Goal: Task Accomplishment & Management: Manage account settings

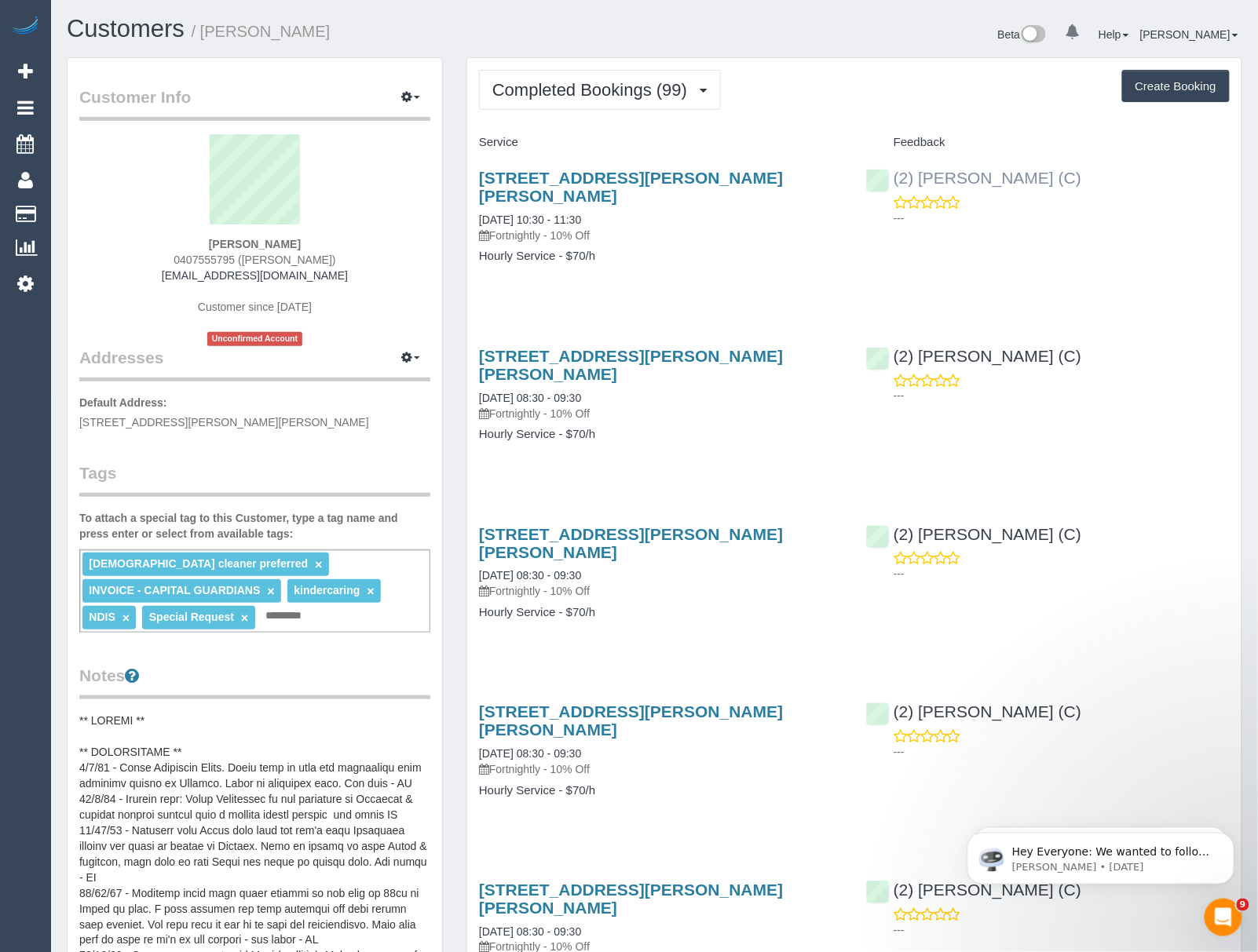
drag, startPoint x: 898, startPoint y: 163, endPoint x: 1033, endPoint y: 179, distance: 135.9
click at [1033, 179] on div "(2) Priyanshi Patel (C) ---" at bounding box center [1048, 194] width 387 height 77
copy link "(2) Priyanshi Patel"
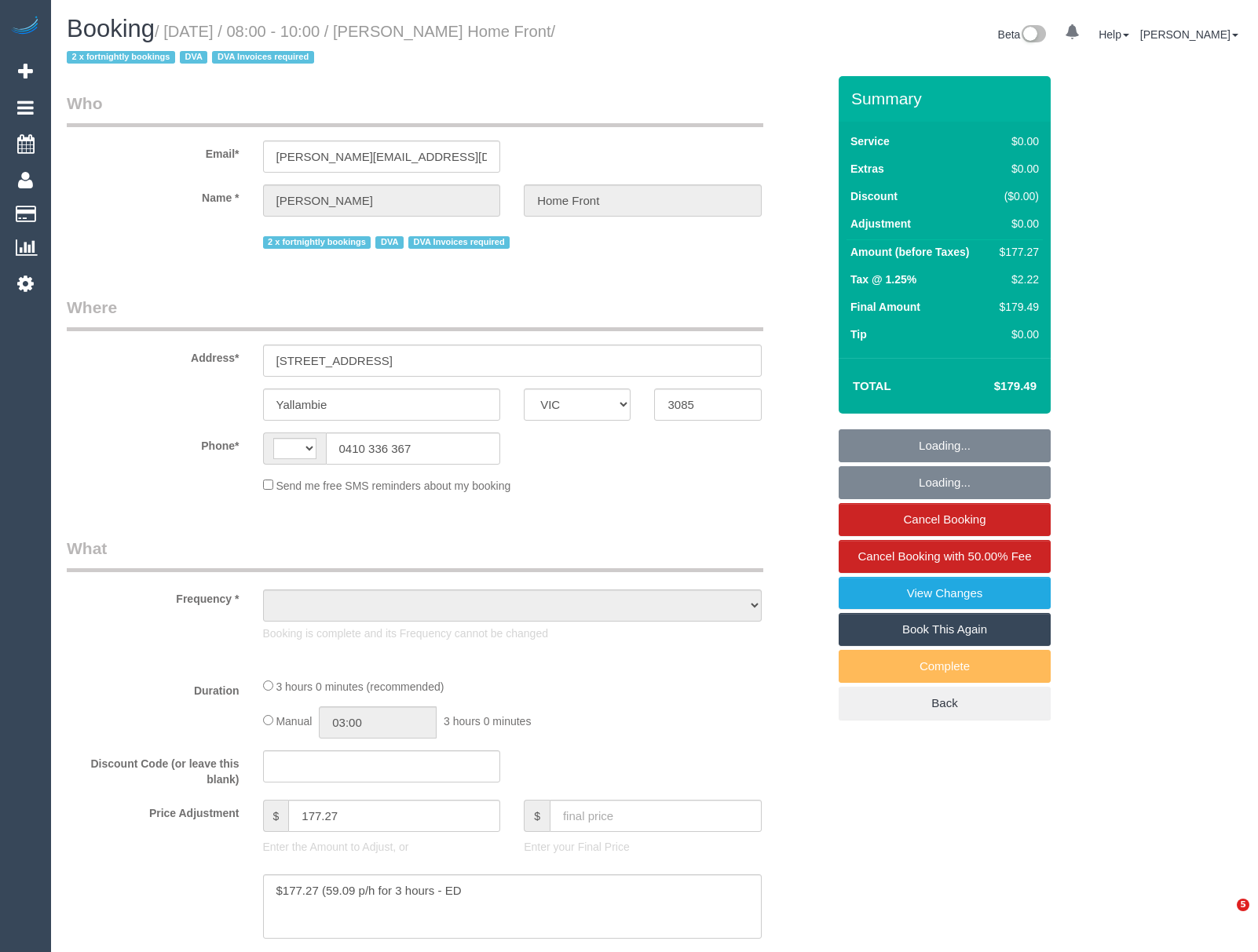
select select "VIC"
select select "string:AU"
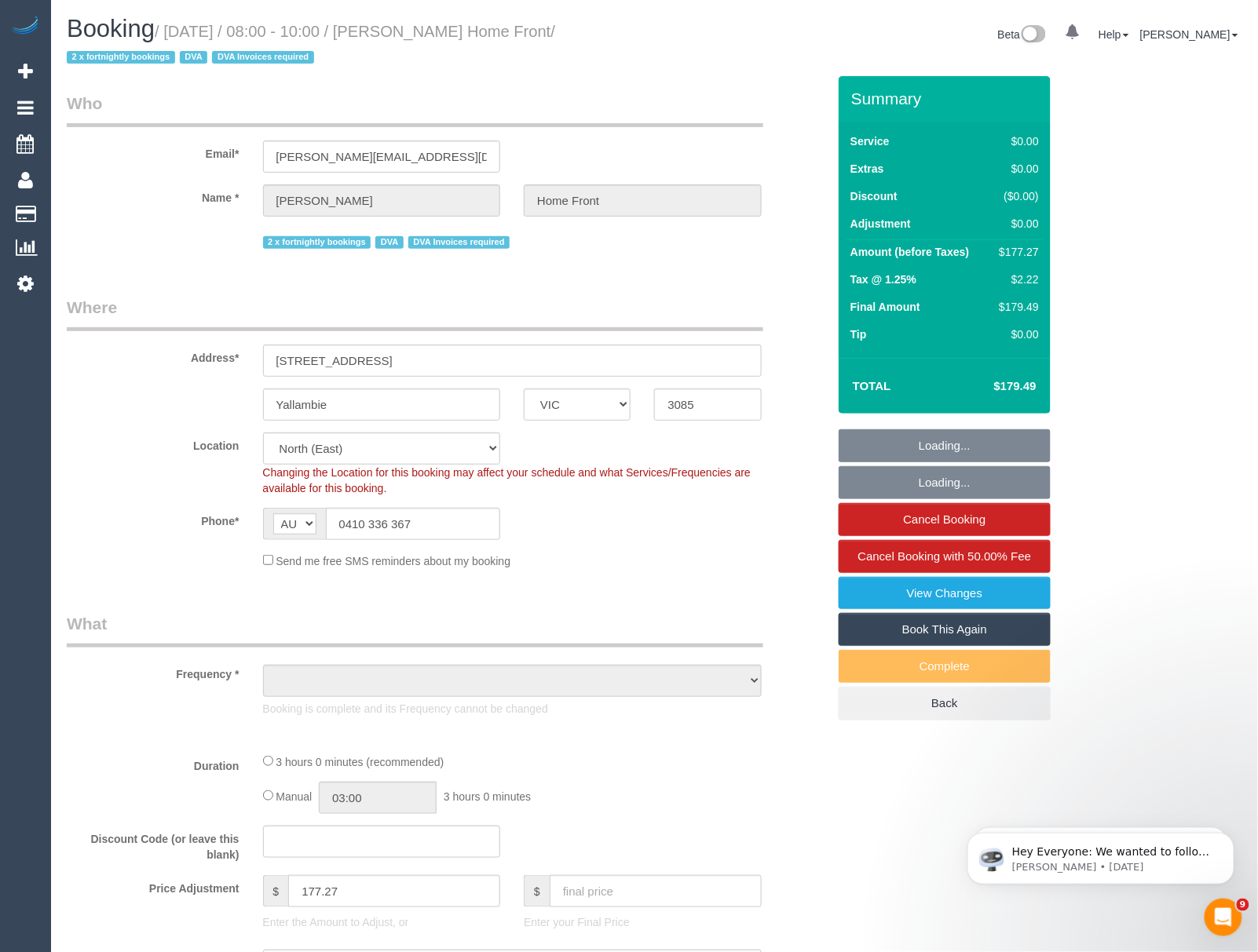
select select "object:862"
select select "180"
select select "number:28"
select select "number:14"
select select "number:19"
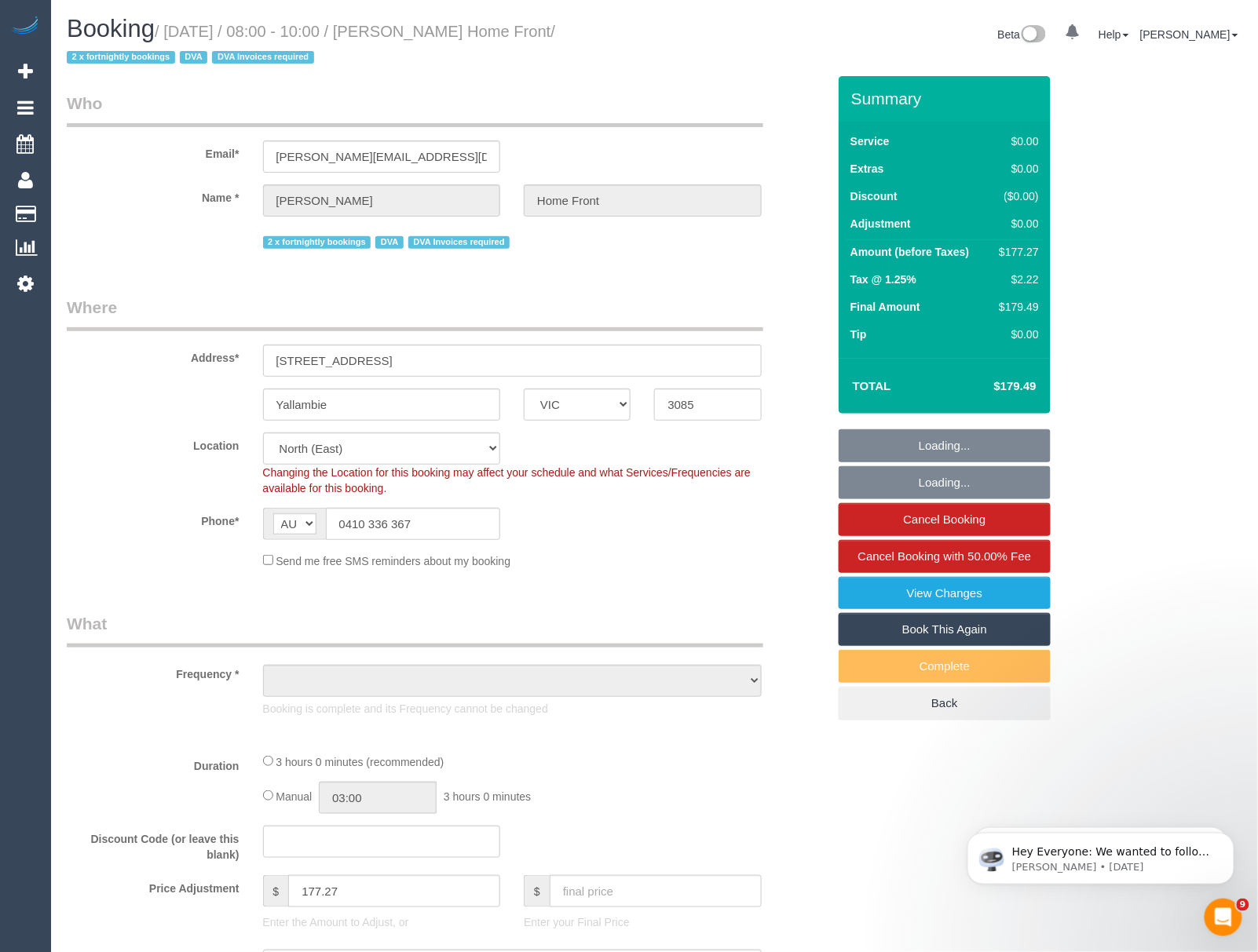
select select "number:36"
select select "number:35"
select select "number:13"
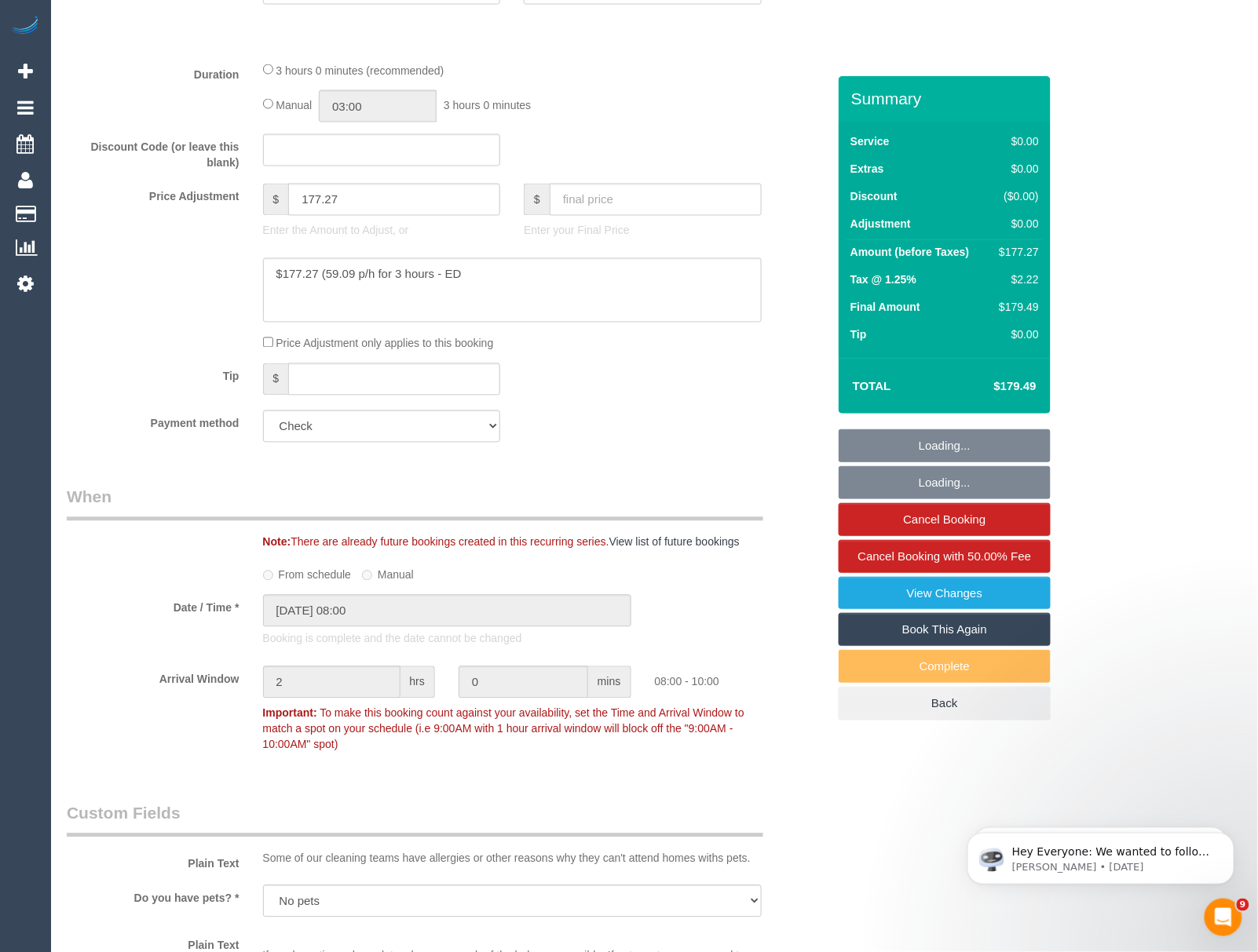
select select "object:1439"
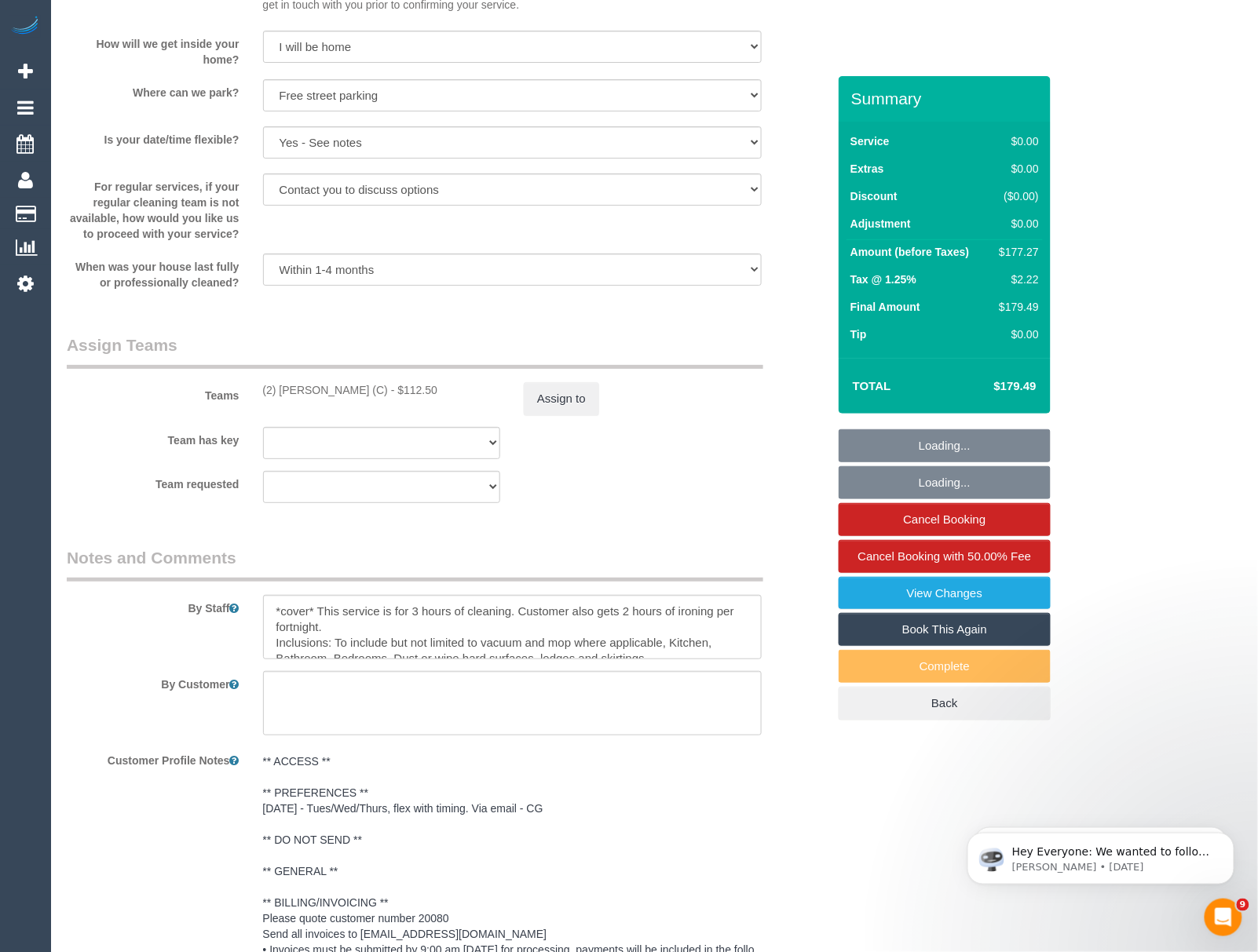
scroll to position [2303, 0]
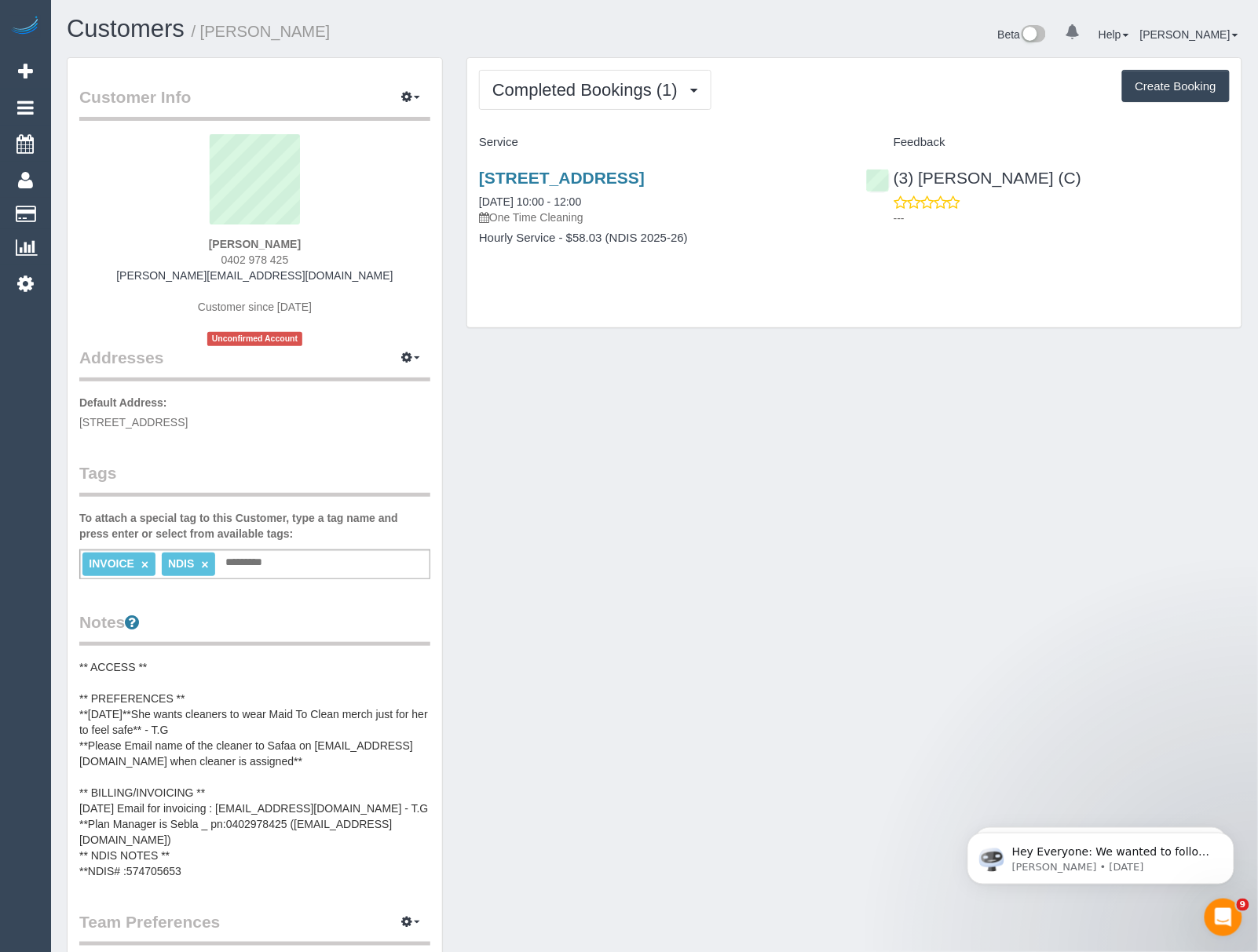
click at [195, 786] on pre "** ACCESS ** ** PREFERENCES ** **06/10/2025**She wants cleaners to wear Maid To…" at bounding box center [254, 769] width 351 height 220
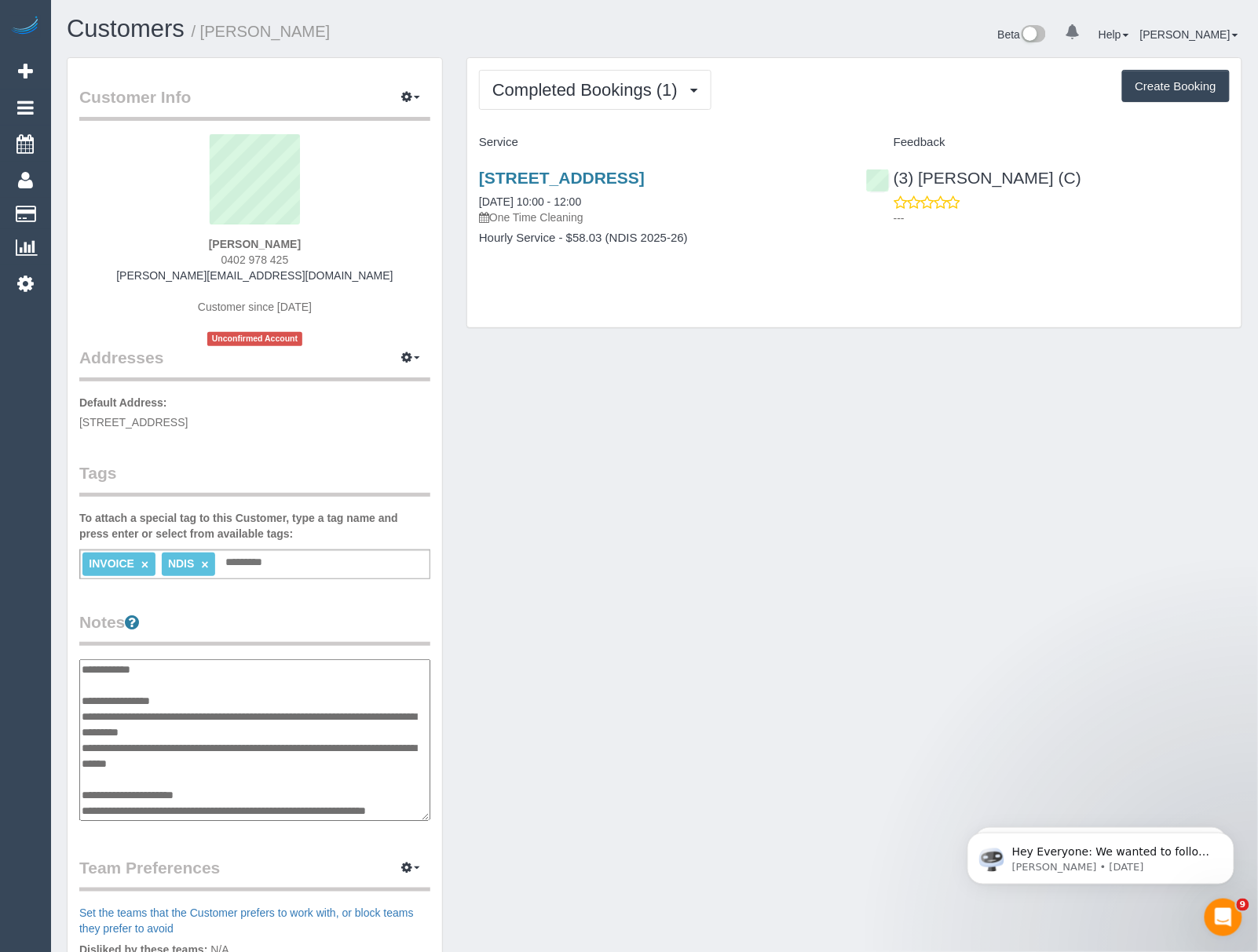
scroll to position [78, 0]
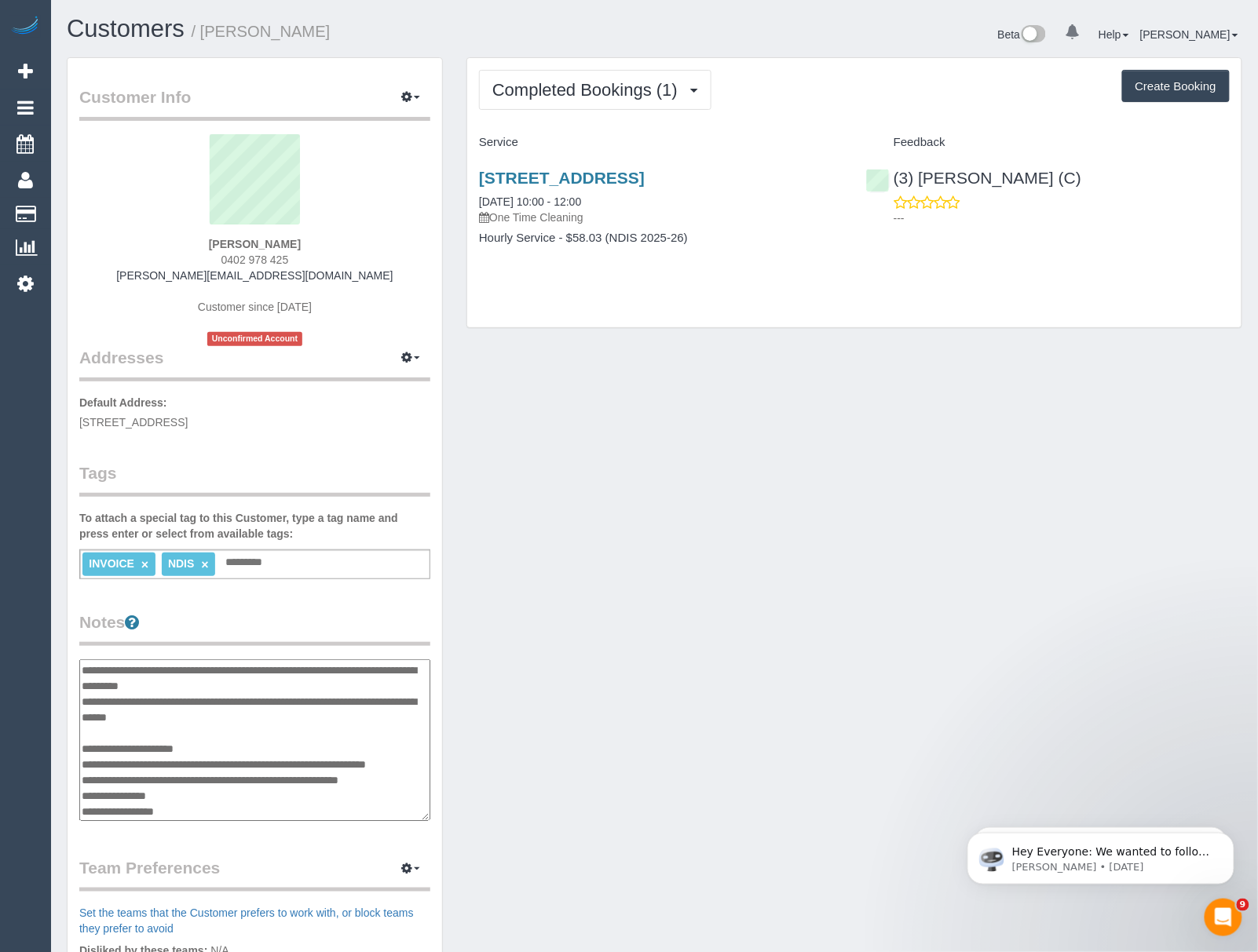
drag, startPoint x: 284, startPoint y: 746, endPoint x: 80, endPoint y: 746, distance: 204.0
click at [80, 746] on textarea "**********" at bounding box center [254, 740] width 351 height 163
drag, startPoint x: 190, startPoint y: 811, endPoint x: 92, endPoint y: 815, distance: 98.1
click at [92, 815] on textarea "**********" at bounding box center [254, 740] width 351 height 163
